Goal: Task Accomplishment & Management: Manage account settings

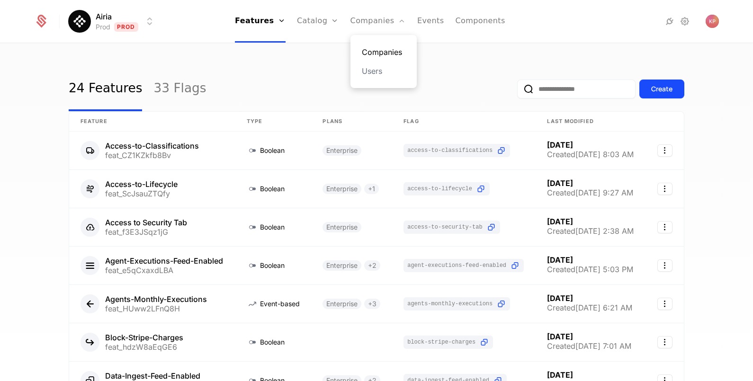
click at [379, 48] on link "Companies" at bounding box center [384, 51] width 44 height 11
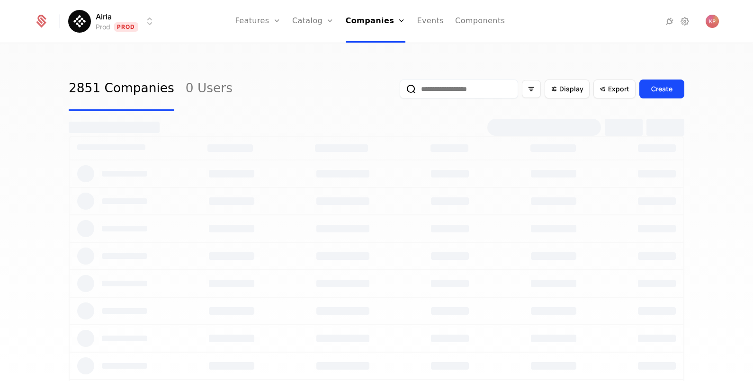
click at [502, 89] on input "email" at bounding box center [459, 89] width 118 height 19
paste input "**********"
type input "**********"
click at [400, 91] on button "submit" at bounding box center [400, 91] width 0 height 0
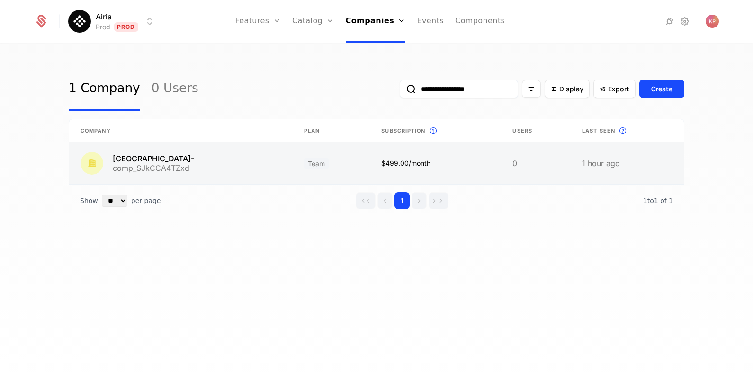
click at [293, 169] on link at bounding box center [332, 164] width 78 height 42
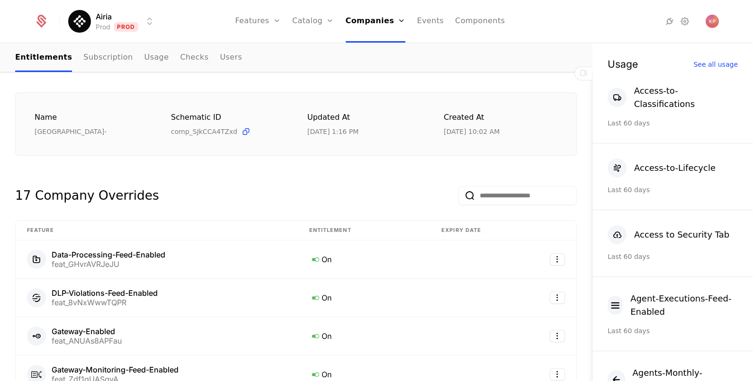
scroll to position [465, 0]
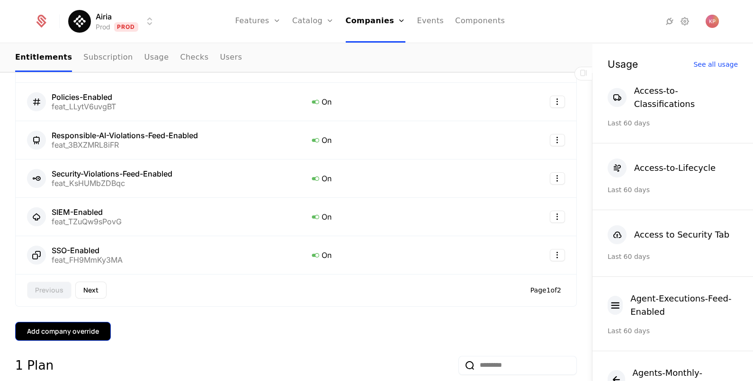
click at [71, 329] on div "Add company override" at bounding box center [63, 331] width 72 height 9
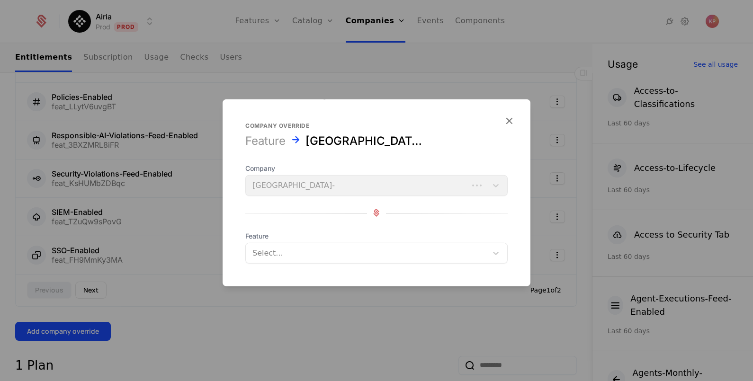
click at [290, 256] on div at bounding box center [366, 252] width 228 height 13
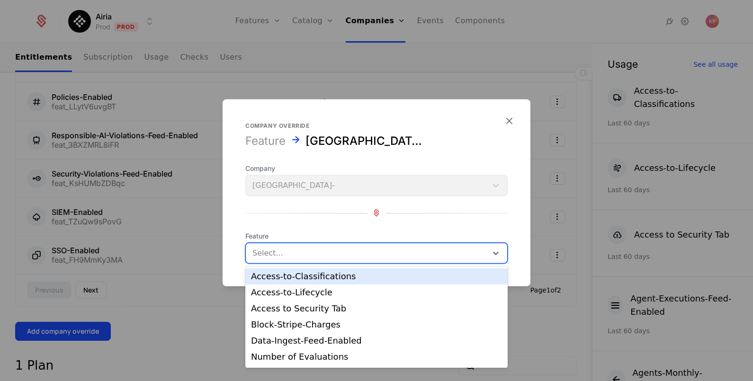
click at [289, 278] on div "Access-to-Classifications" at bounding box center [376, 276] width 251 height 9
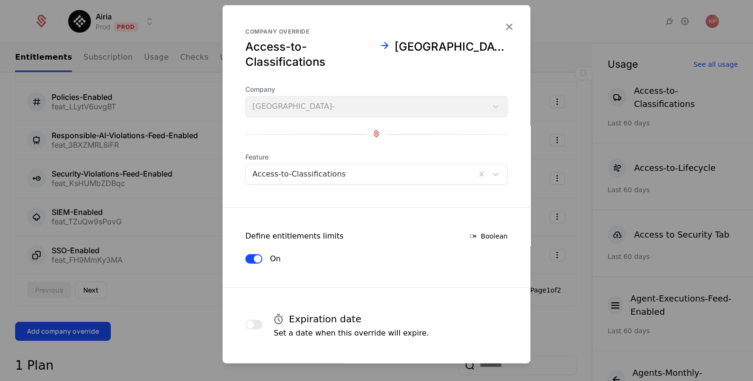
click at [456, 365] on button "Save changes" at bounding box center [477, 373] width 61 height 17
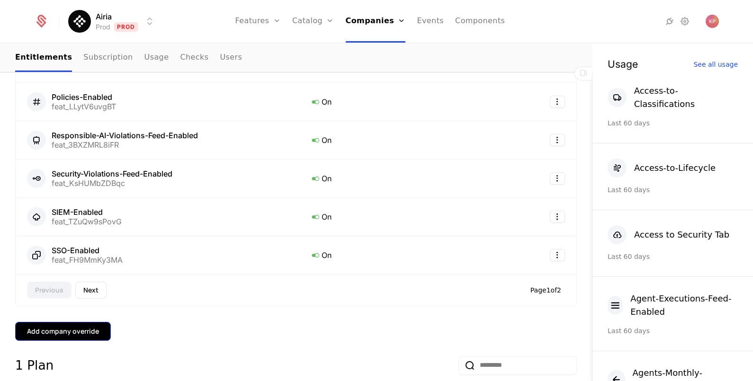
click at [95, 330] on div "Add company override" at bounding box center [63, 331] width 72 height 9
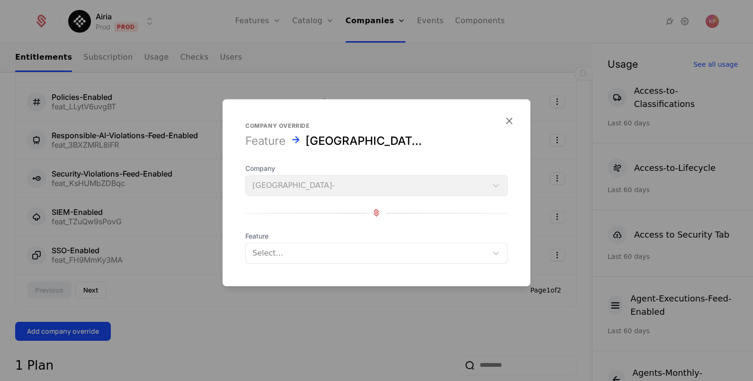
click at [264, 256] on div at bounding box center [366, 252] width 228 height 13
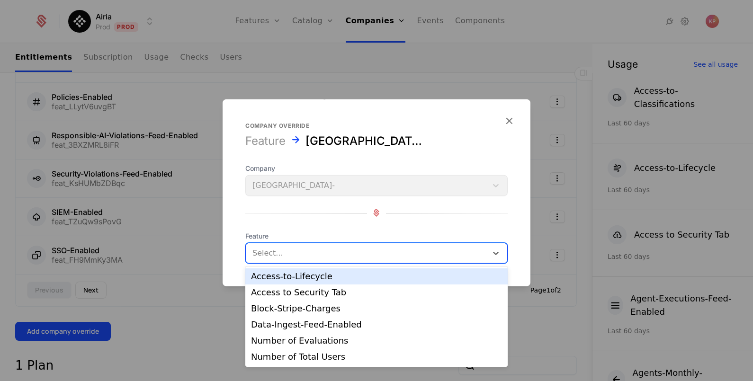
click at [268, 279] on div "Access-to-Lifecycle" at bounding box center [376, 276] width 251 height 9
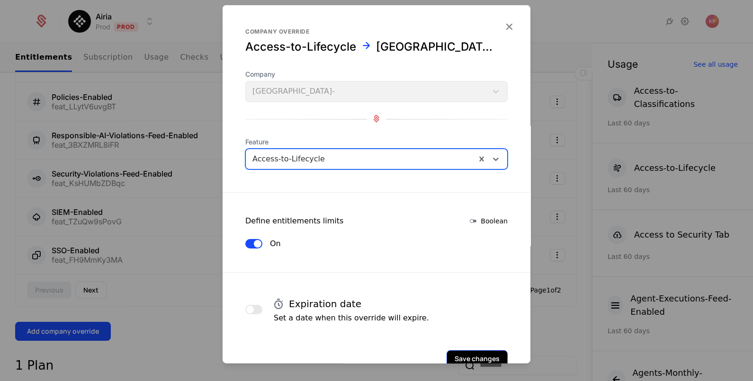
click at [471, 350] on button "Save changes" at bounding box center [477, 358] width 61 height 17
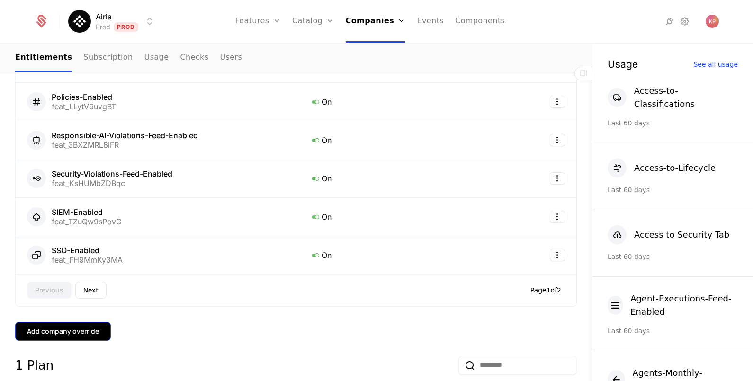
click at [64, 330] on div "Add company override" at bounding box center [63, 331] width 72 height 9
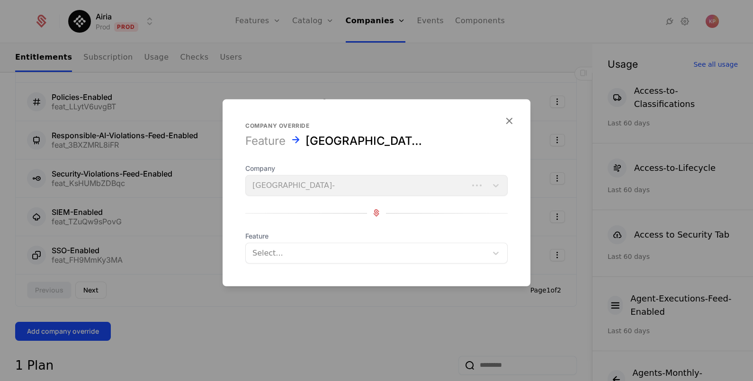
click at [252, 254] on input "text" at bounding box center [253, 252] width 2 height 11
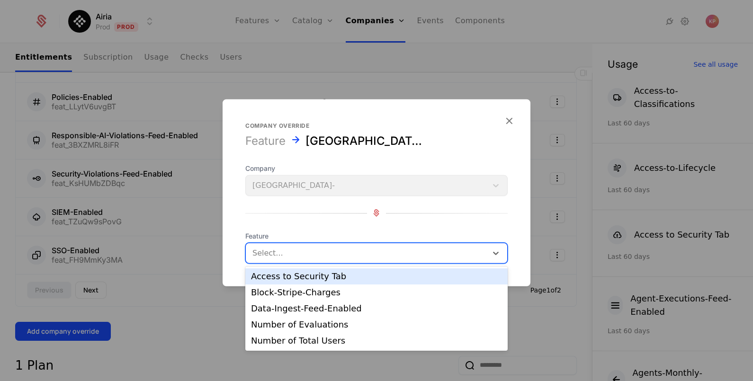
click at [280, 279] on div "Access to Security Tab" at bounding box center [376, 276] width 251 height 9
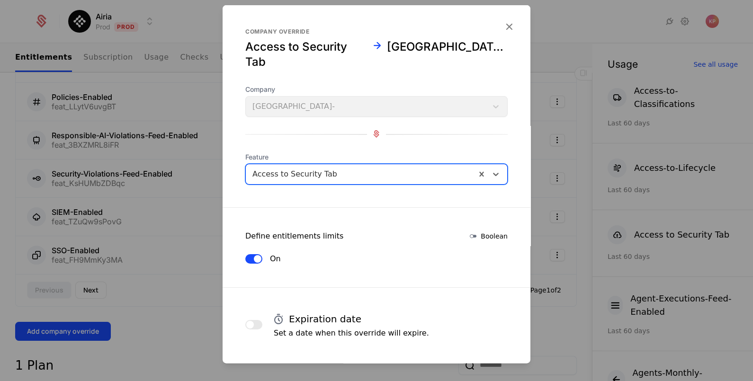
click at [456, 365] on button "Save changes" at bounding box center [477, 373] width 61 height 17
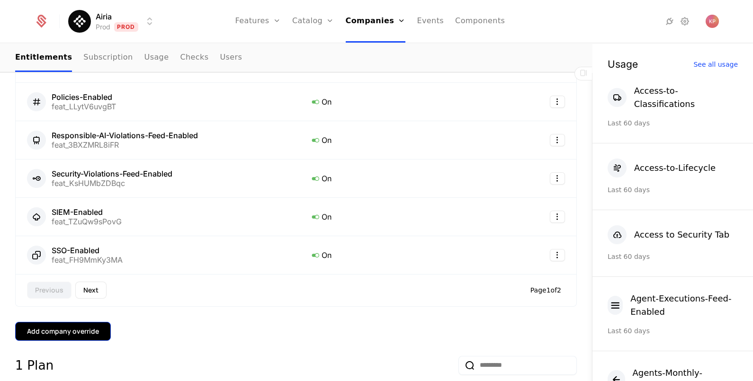
click at [73, 322] on button "Add company override" at bounding box center [63, 331] width 96 height 19
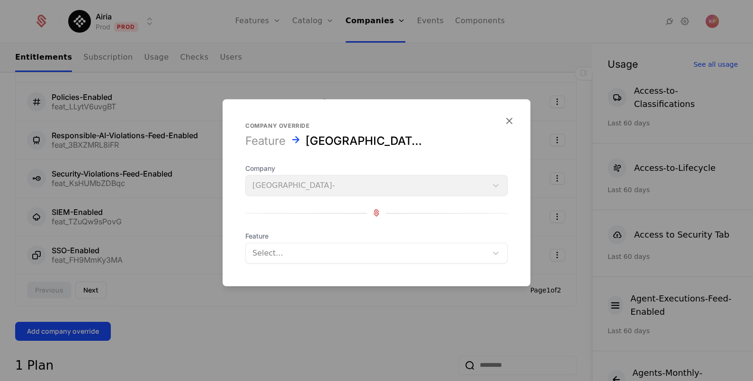
click at [275, 253] on div at bounding box center [366, 252] width 228 height 13
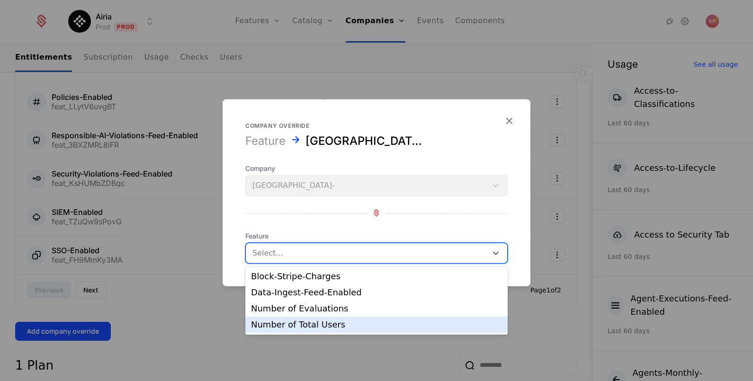
click at [290, 324] on div "Number of Total Users" at bounding box center [376, 325] width 251 height 9
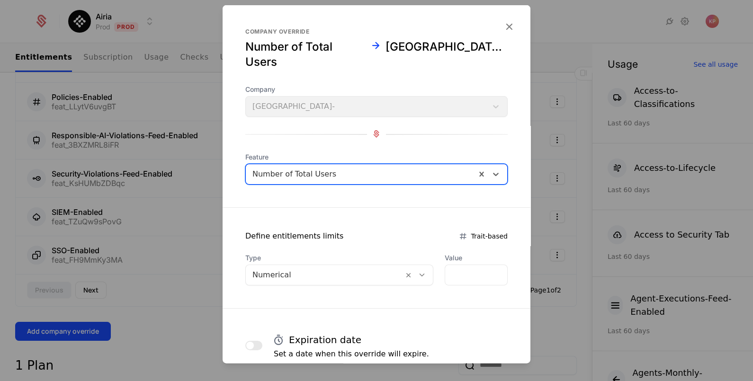
click at [342, 268] on div at bounding box center [324, 274] width 144 height 13
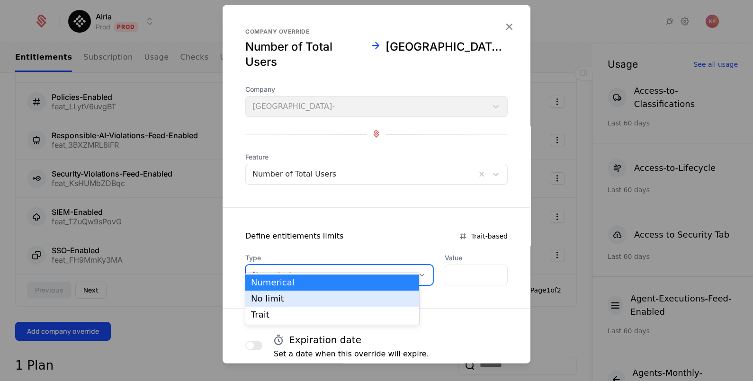
click at [324, 304] on div "No limit" at bounding box center [332, 299] width 174 height 16
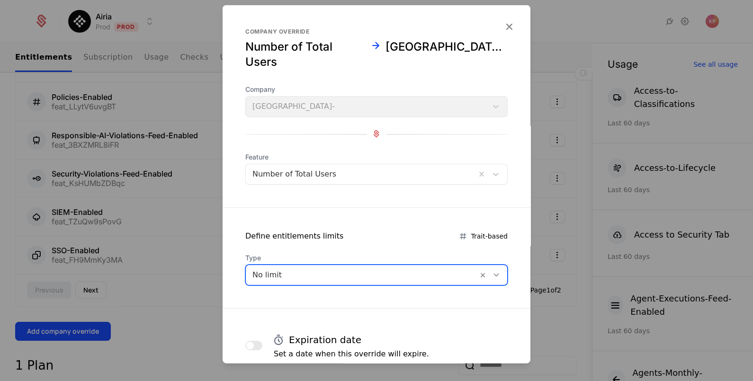
scroll to position [46, 0]
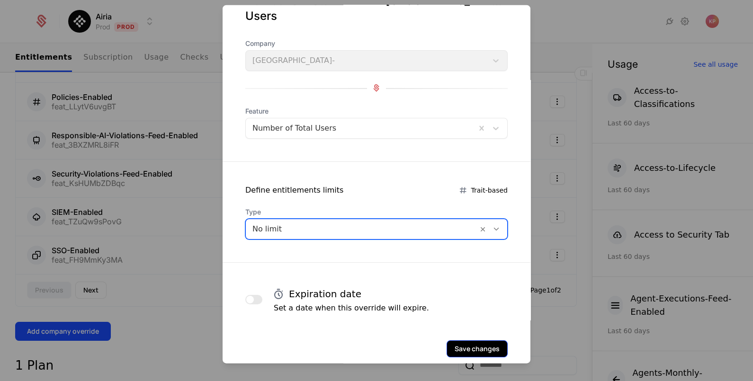
click at [456, 340] on button "Save changes" at bounding box center [477, 348] width 61 height 17
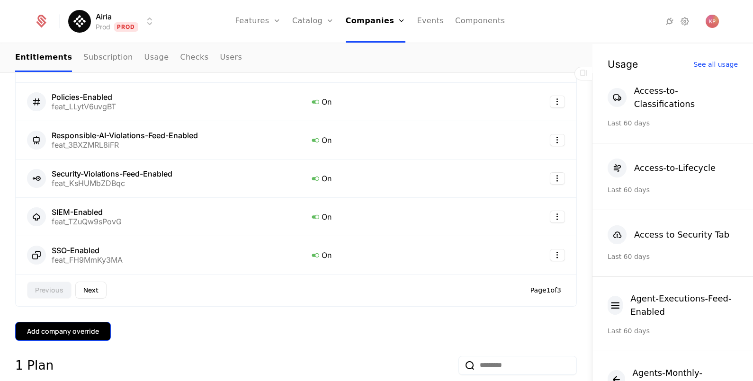
click at [95, 332] on div "Add company override" at bounding box center [63, 331] width 72 height 9
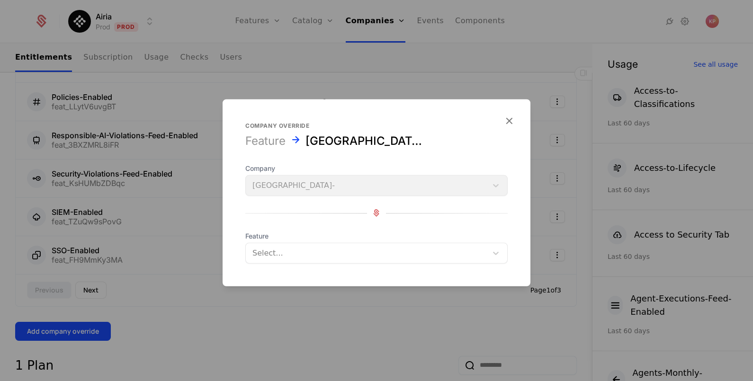
click at [326, 253] on div at bounding box center [366, 252] width 228 height 13
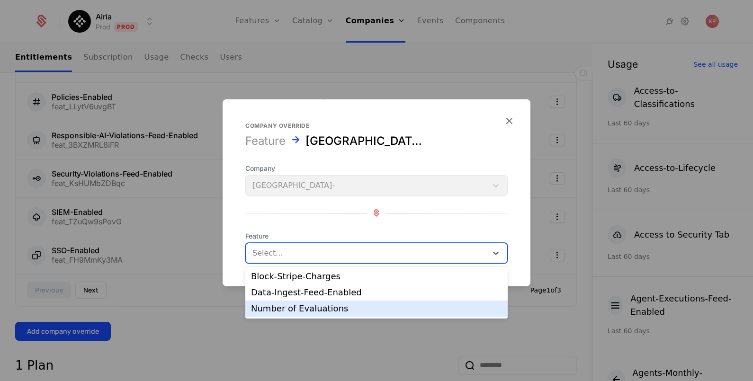
click at [310, 306] on div "Number of Evaluations" at bounding box center [376, 309] width 251 height 9
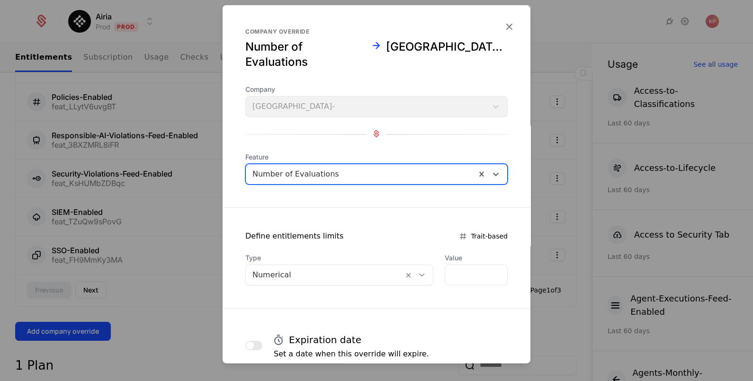
click at [341, 268] on div at bounding box center [324, 274] width 144 height 13
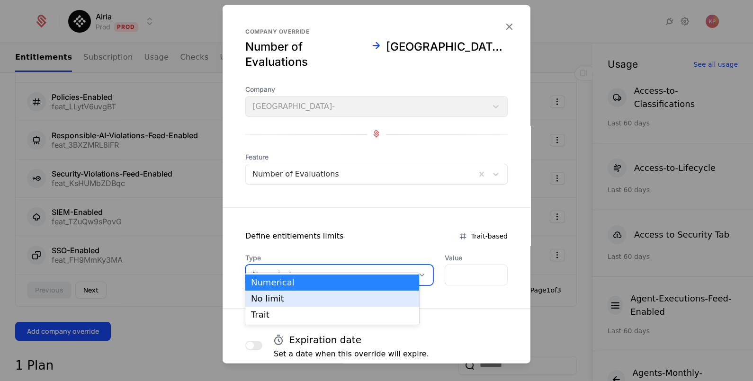
click at [315, 306] on div "No limit" at bounding box center [332, 299] width 174 height 16
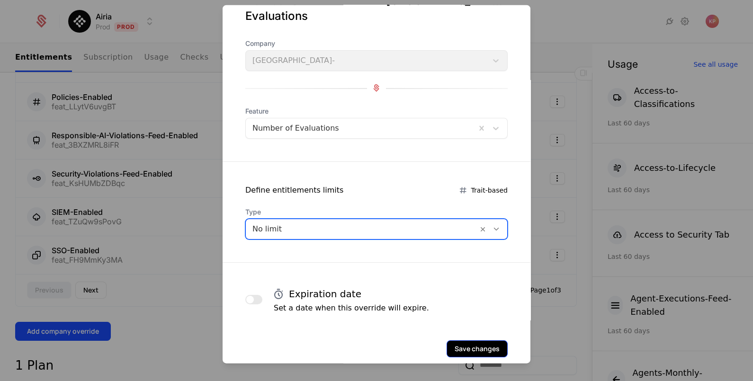
click at [460, 340] on button "Save changes" at bounding box center [477, 348] width 61 height 17
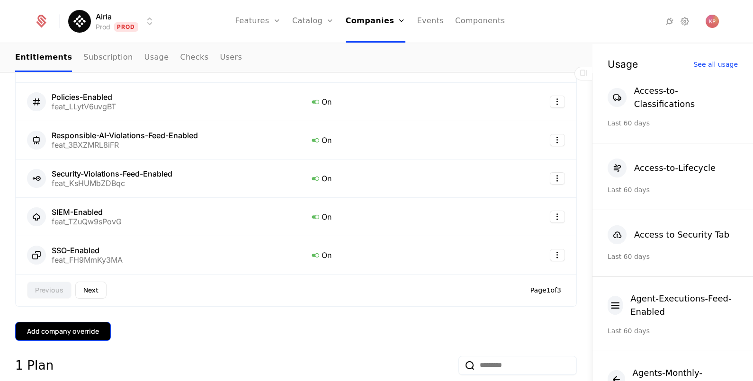
click at [78, 329] on div "Add company override" at bounding box center [63, 331] width 72 height 9
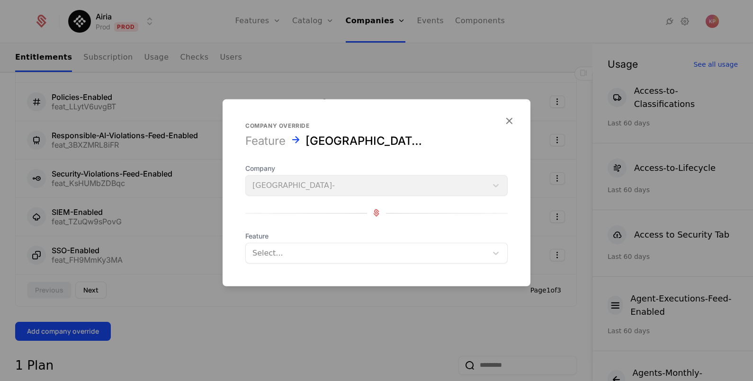
click at [270, 258] on div at bounding box center [366, 252] width 228 height 13
click at [510, 120] on icon "button" at bounding box center [509, 120] width 12 height 12
